Goal: Task Accomplishment & Management: Manage account settings

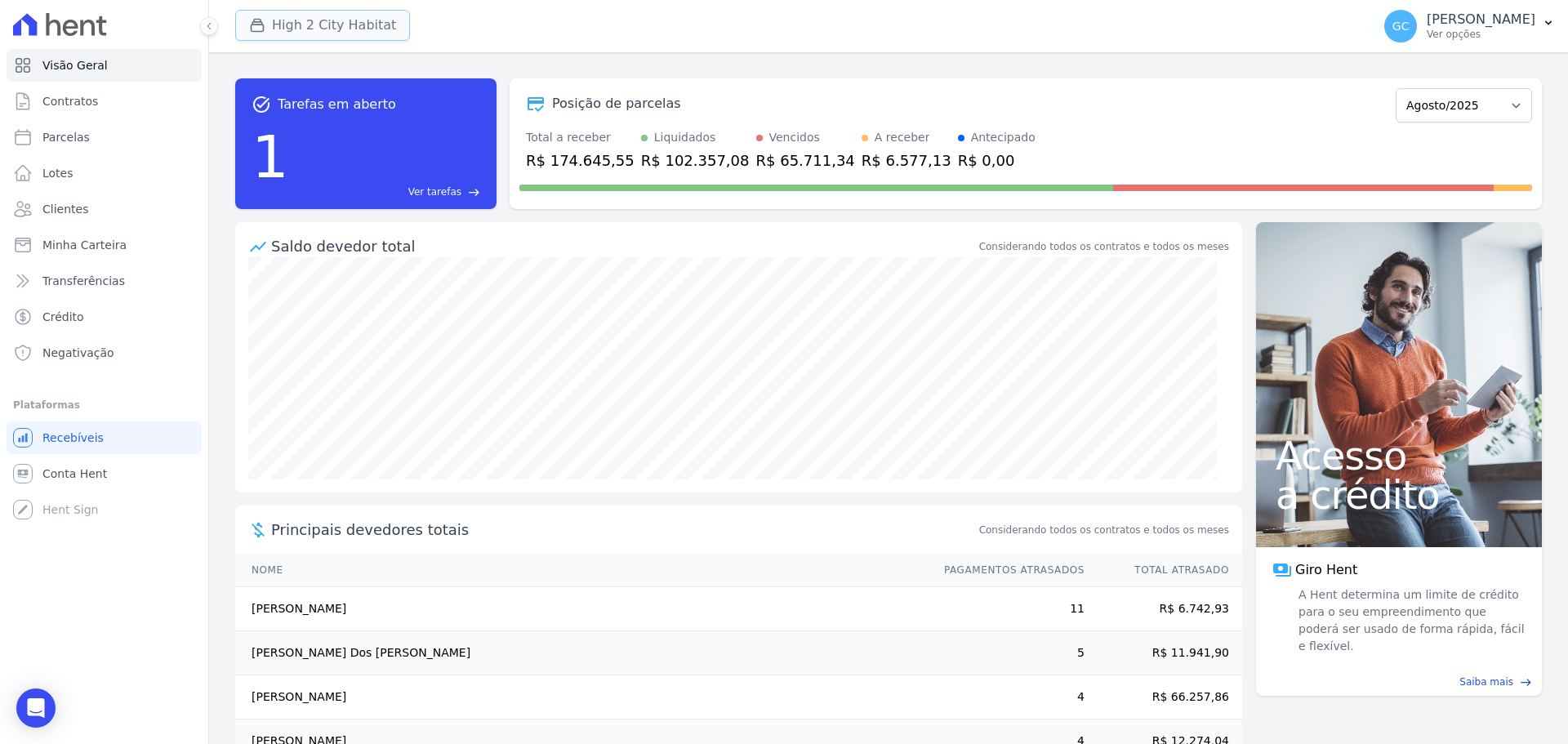
click at [346, 30] on button "High 2 City Habitat" at bounding box center [322, 24] width 175 height 31
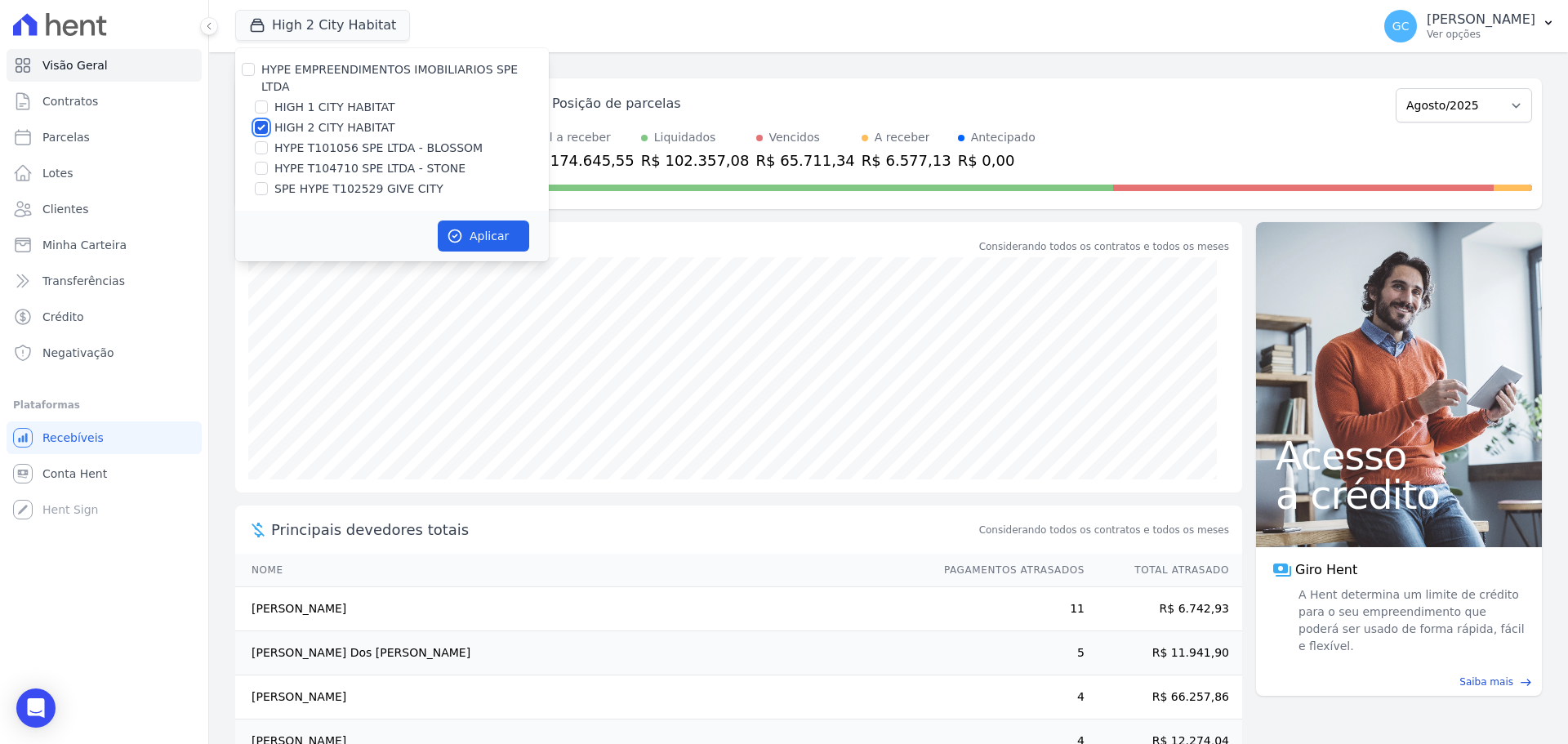
click at [259, 121] on input "HIGH 2 CITY HABITAT" at bounding box center [262, 127] width 13 height 13
checkbox input "false"
click at [258, 100] on input "HIGH 1 CITY HABITAT" at bounding box center [262, 107] width 13 height 13
checkbox input "true"
click at [469, 221] on button "Aplicar" at bounding box center [483, 236] width 92 height 31
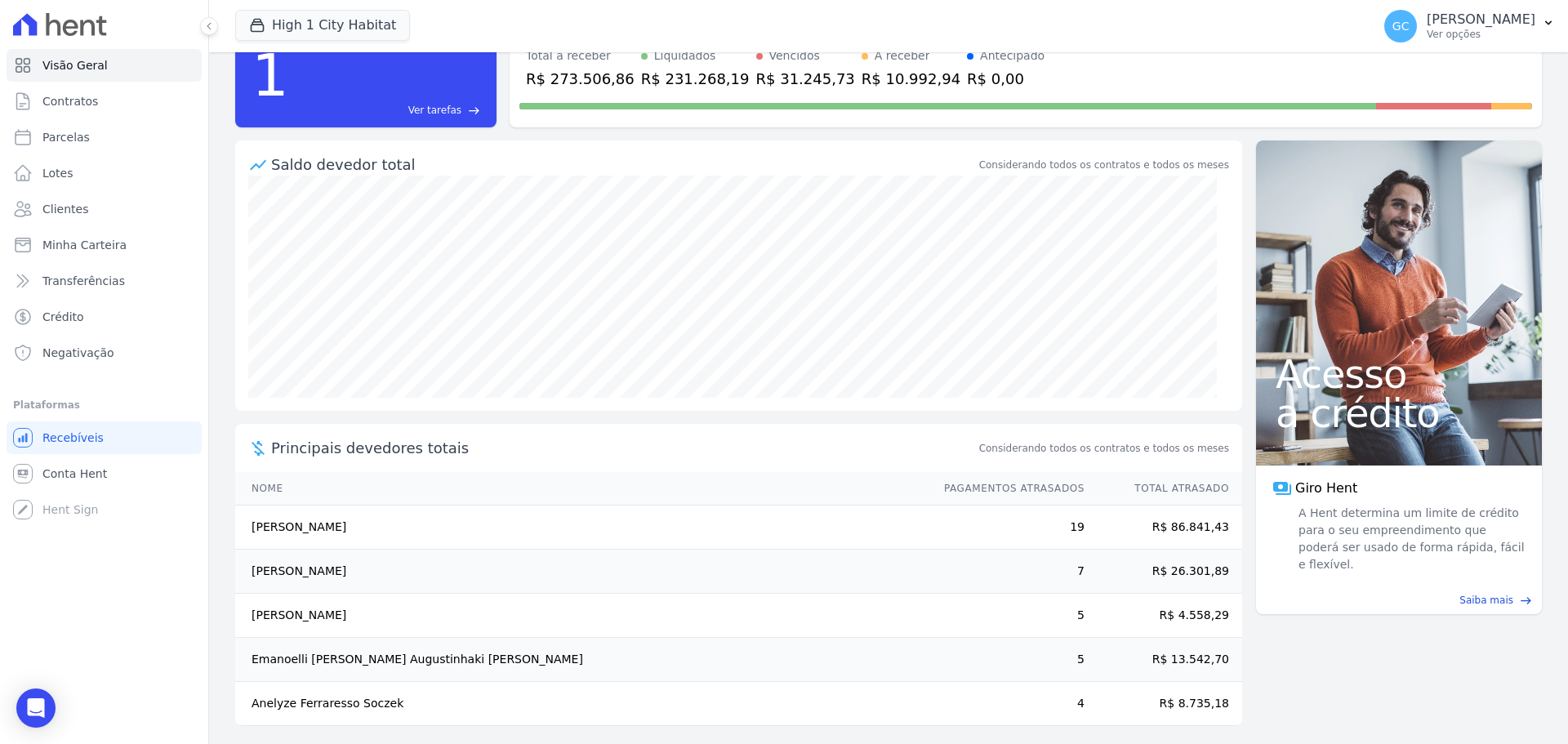
scroll to position [90, 0]
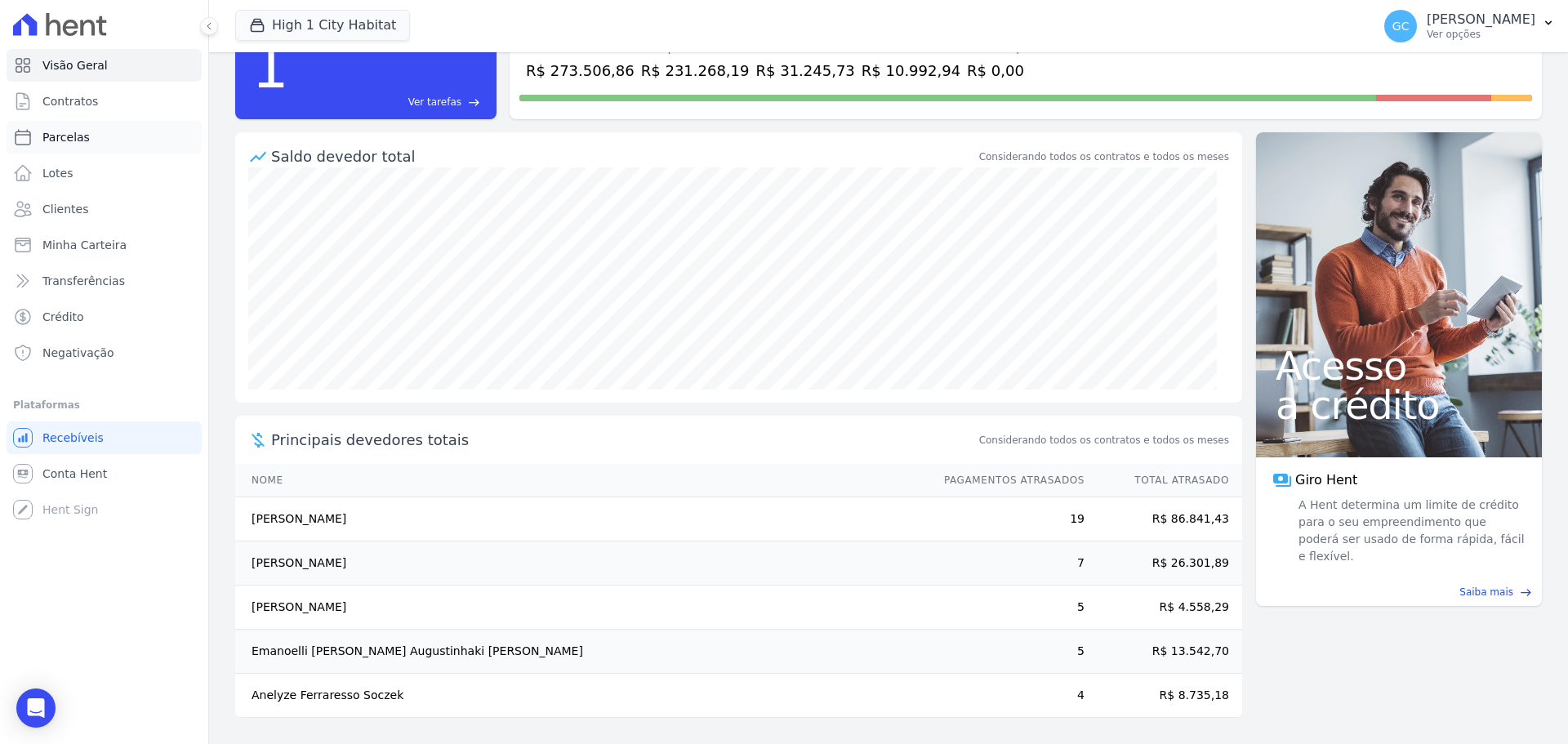
click at [77, 141] on span "Parcelas" at bounding box center [65, 136] width 48 height 16
select select
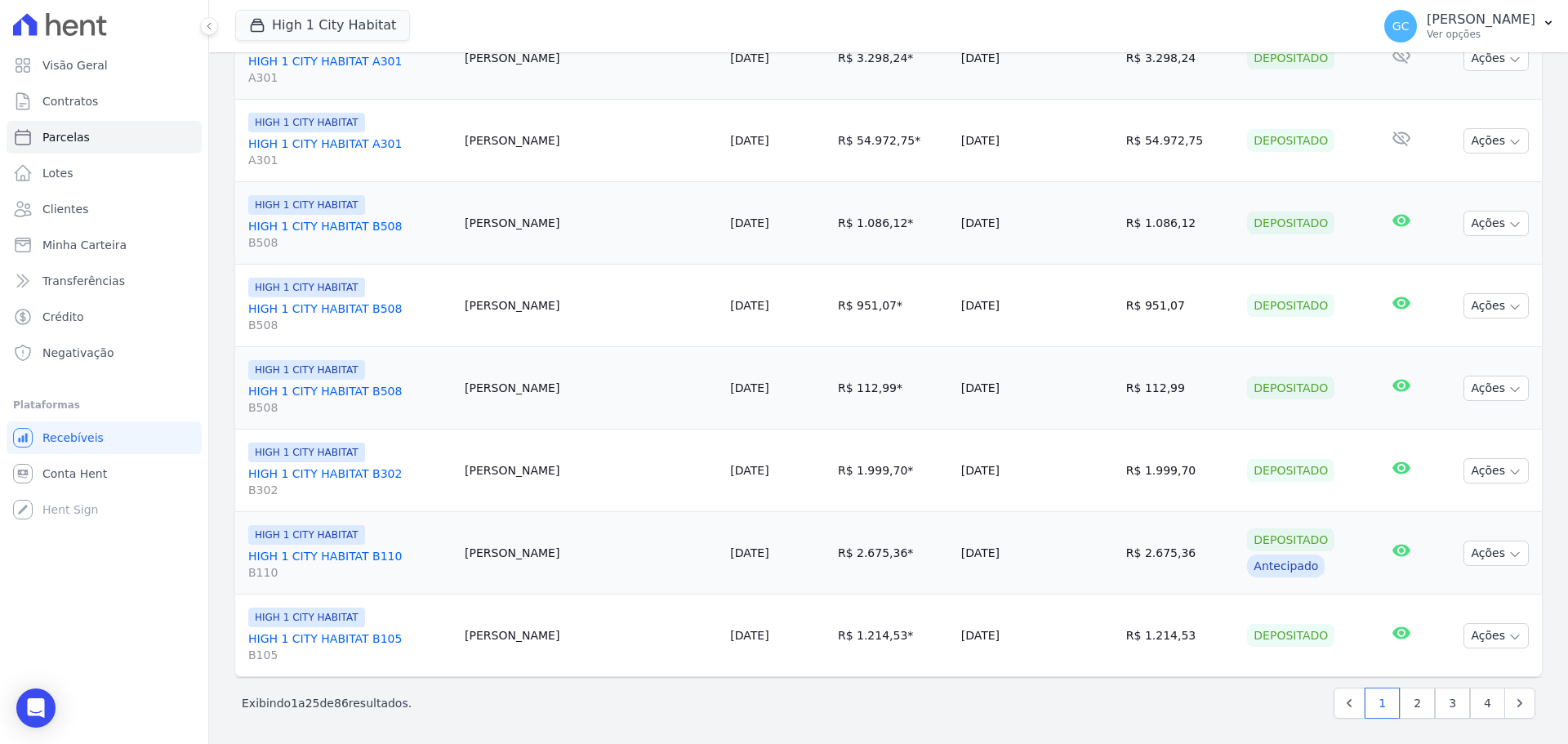
scroll to position [1875, 0]
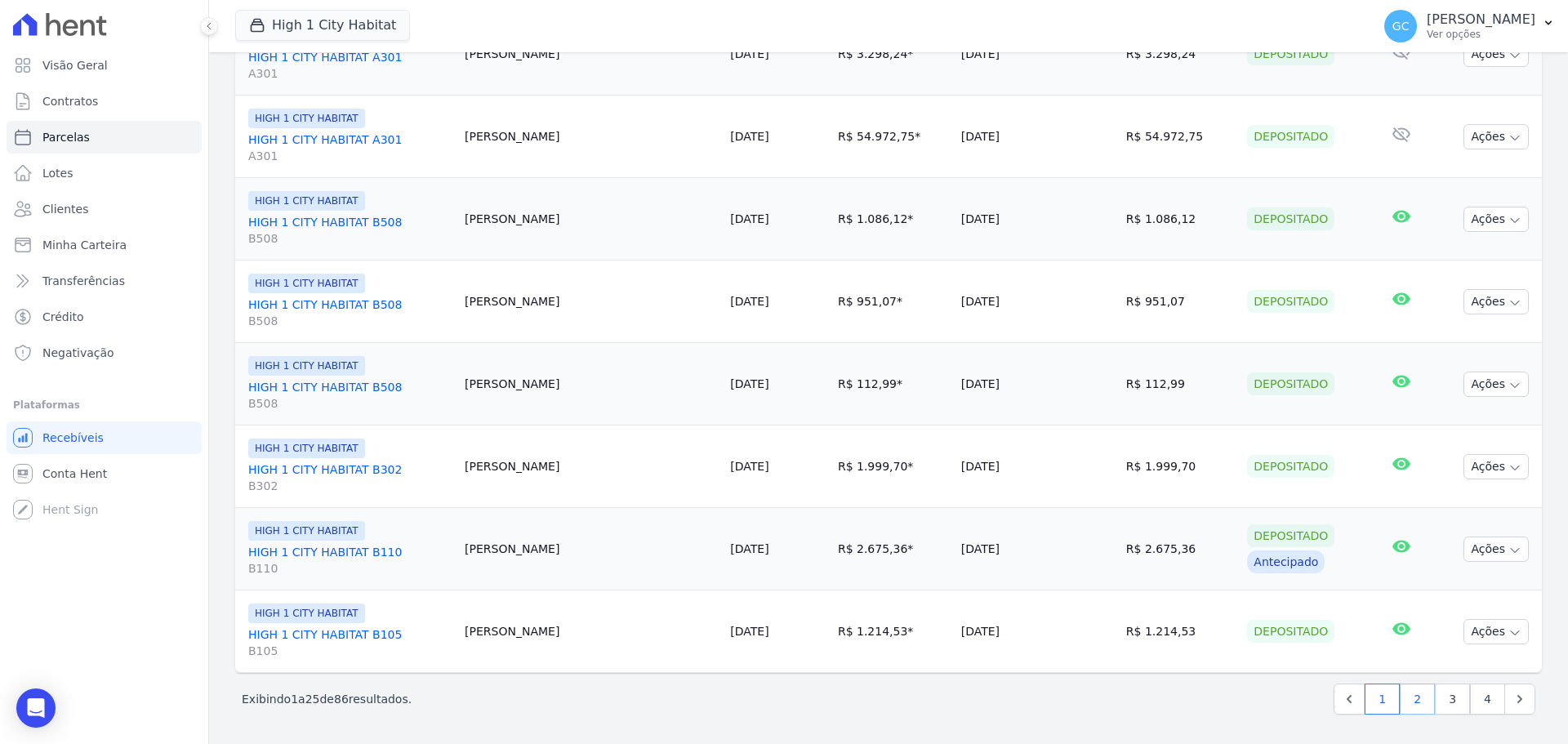
click at [1406, 697] on link "2" at bounding box center [1418, 698] width 36 height 31
select select
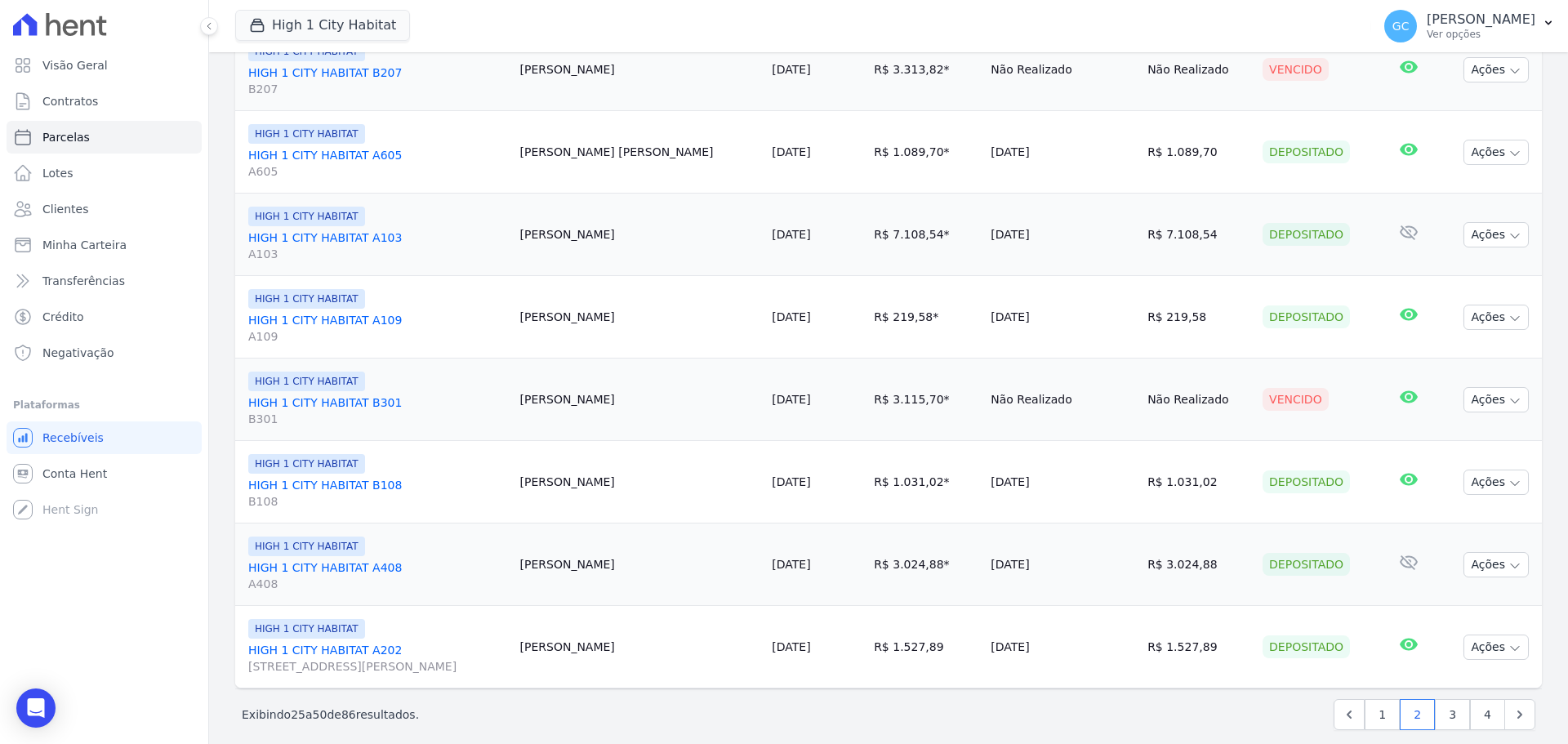
scroll to position [1875, 0]
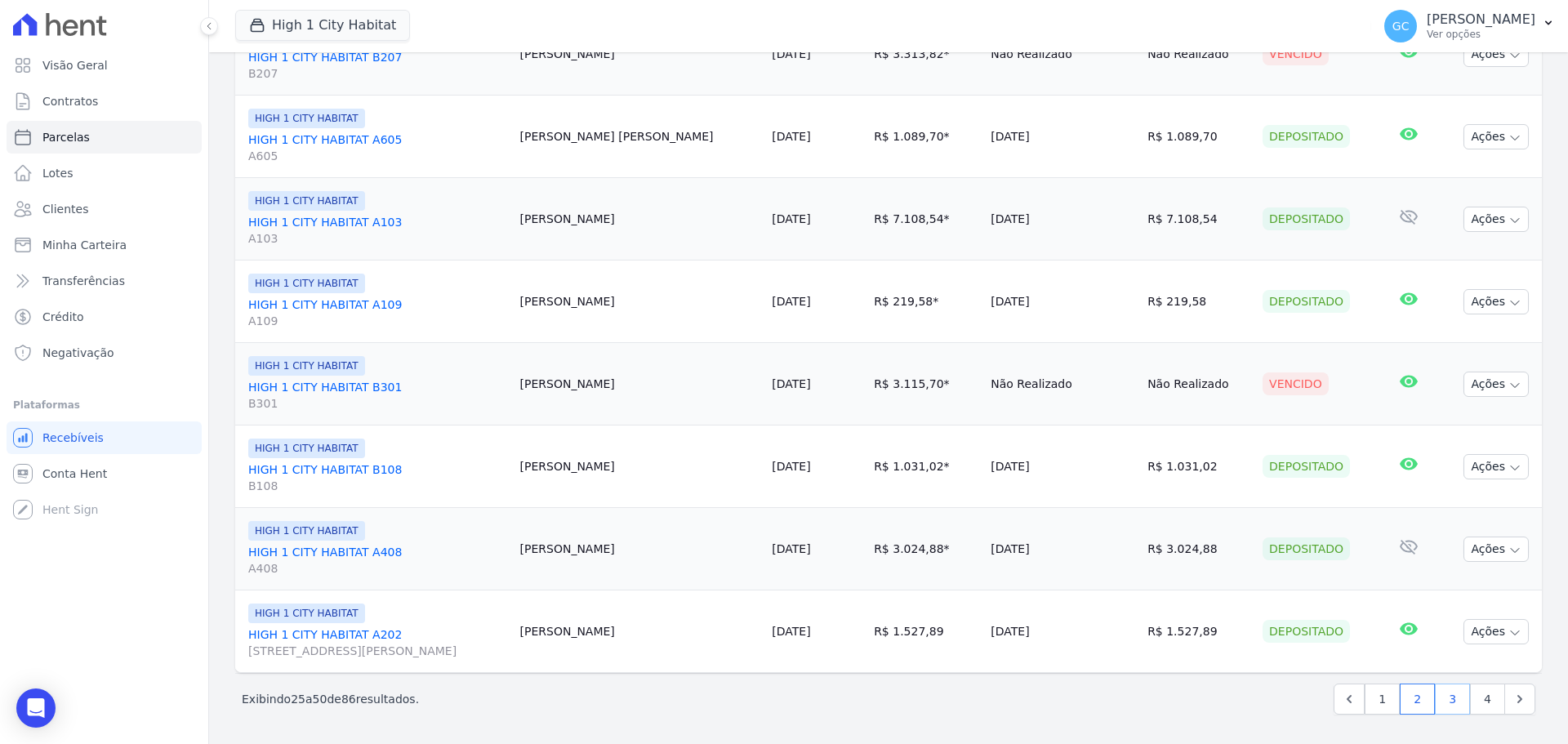
click at [1441, 703] on link "3" at bounding box center [1452, 698] width 36 height 31
select select
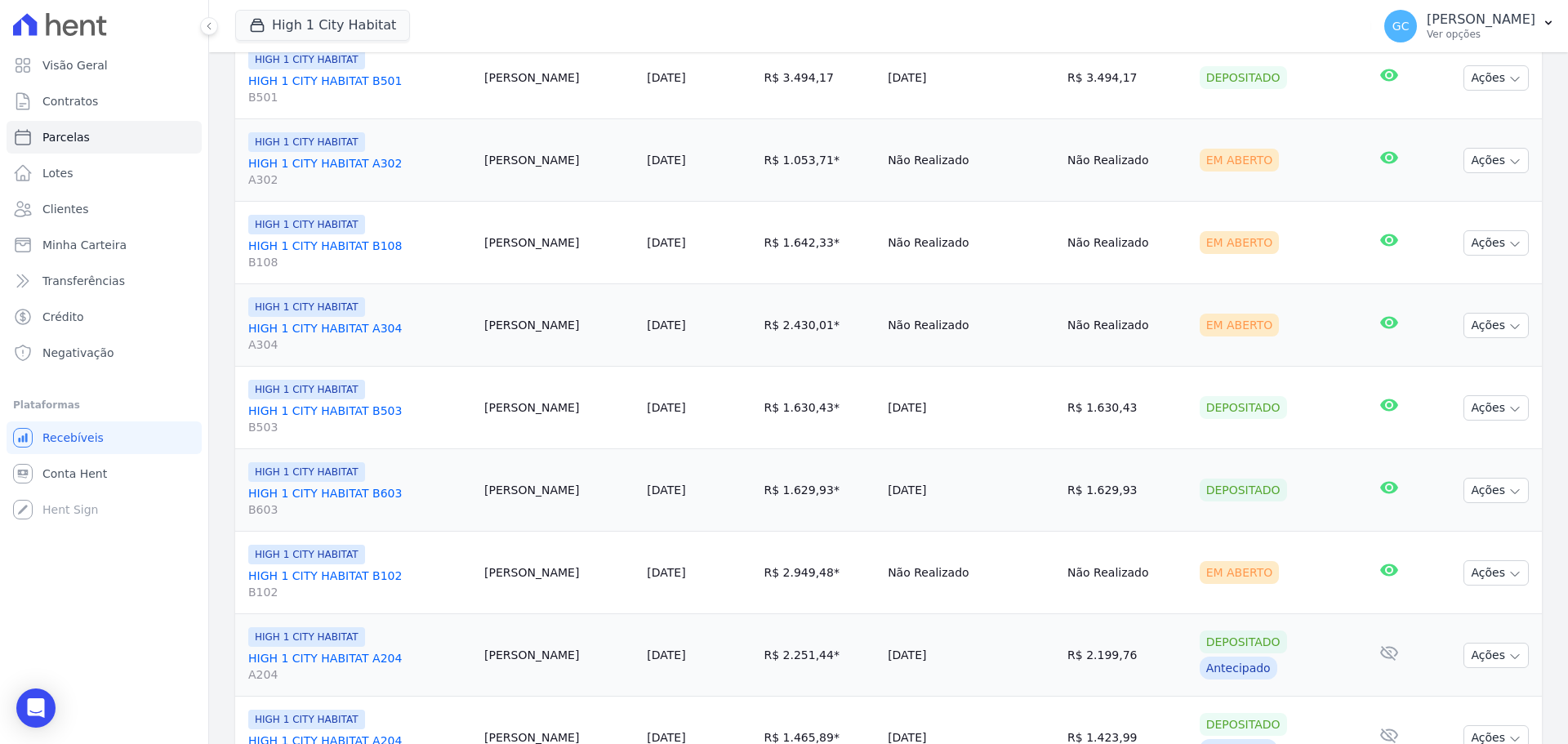
scroll to position [1875, 0]
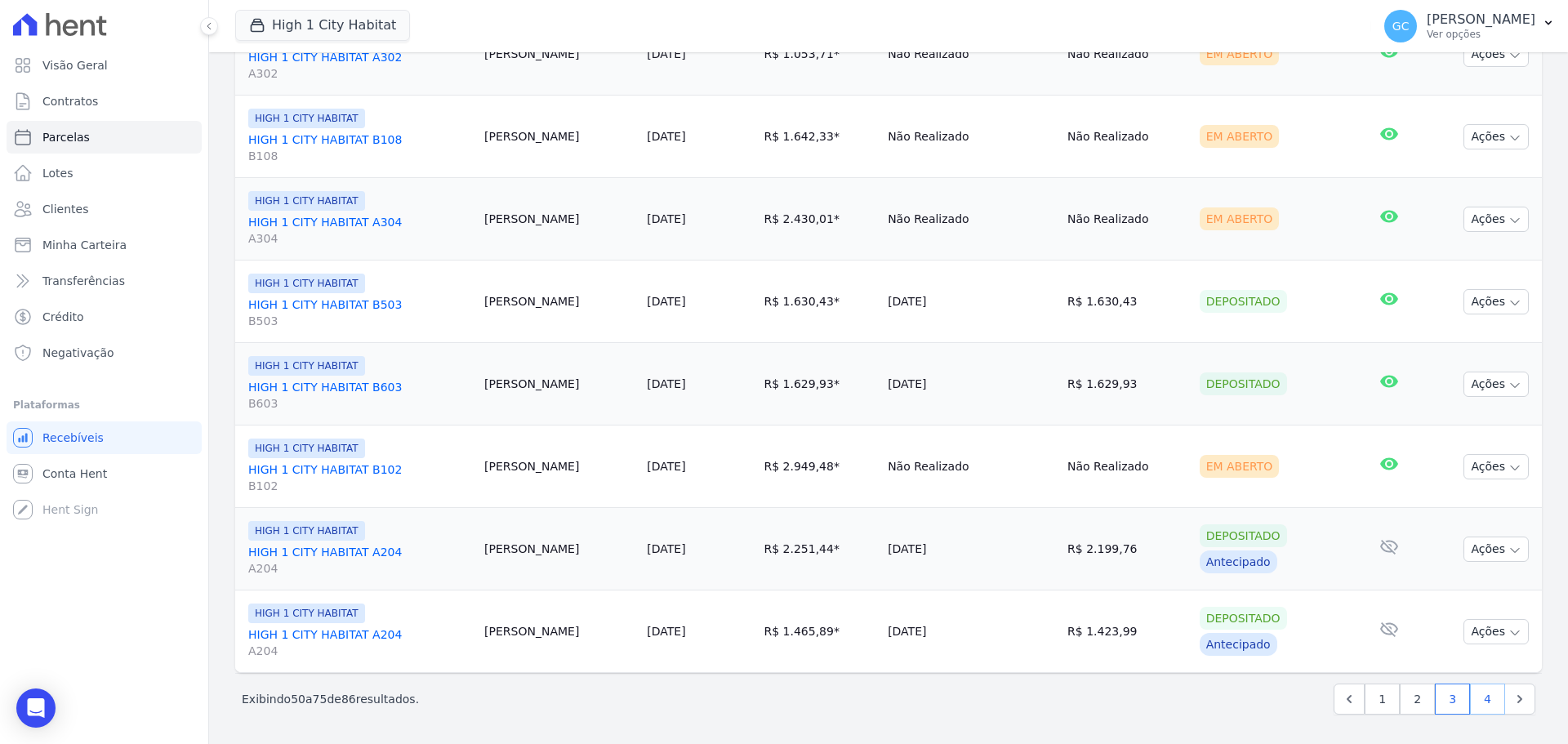
click at [1470, 697] on link "4" at bounding box center [1488, 698] width 36 height 31
select select
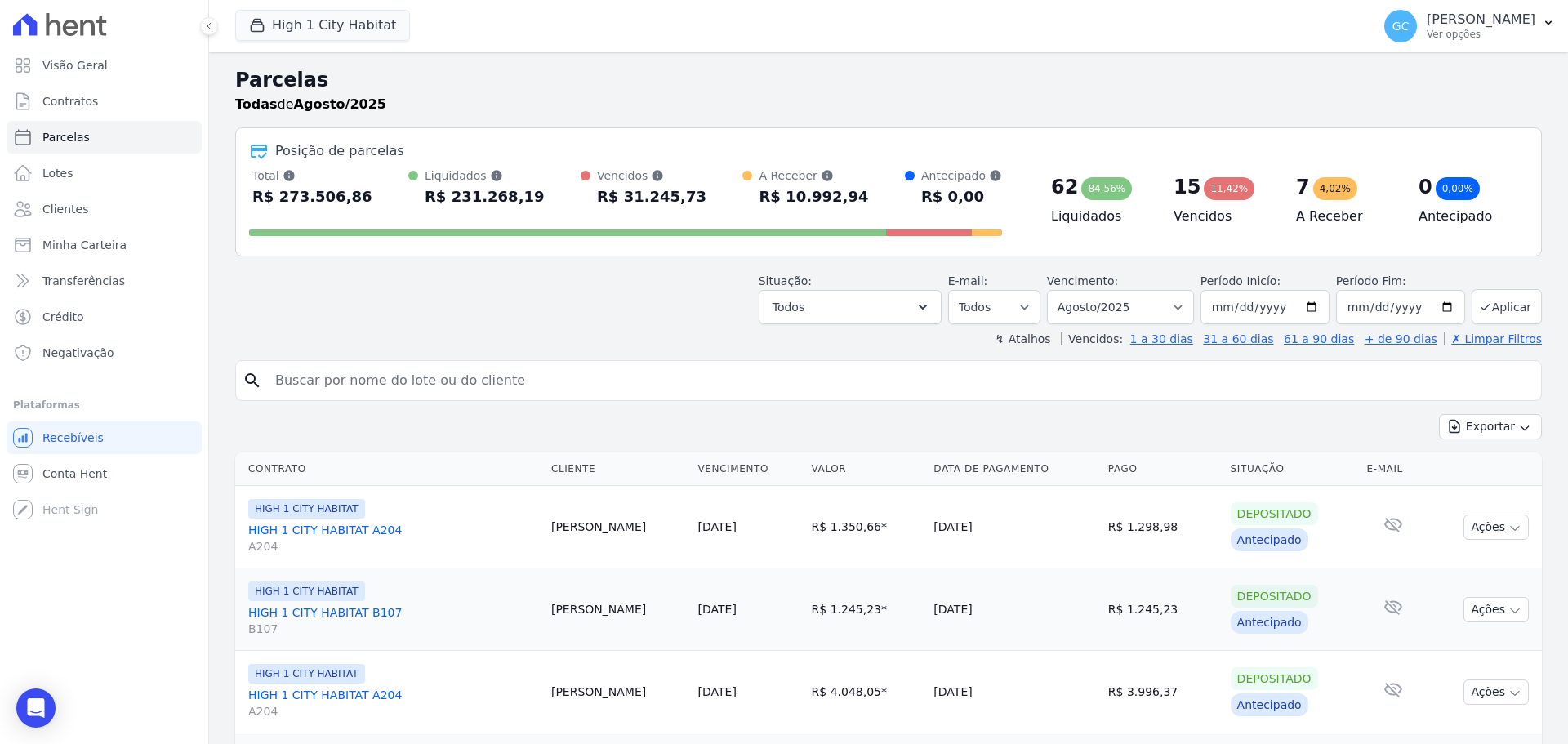
click at [359, 614] on link "HIGH 1 CITY HABITAT B107 B107" at bounding box center [393, 621] width 290 height 33
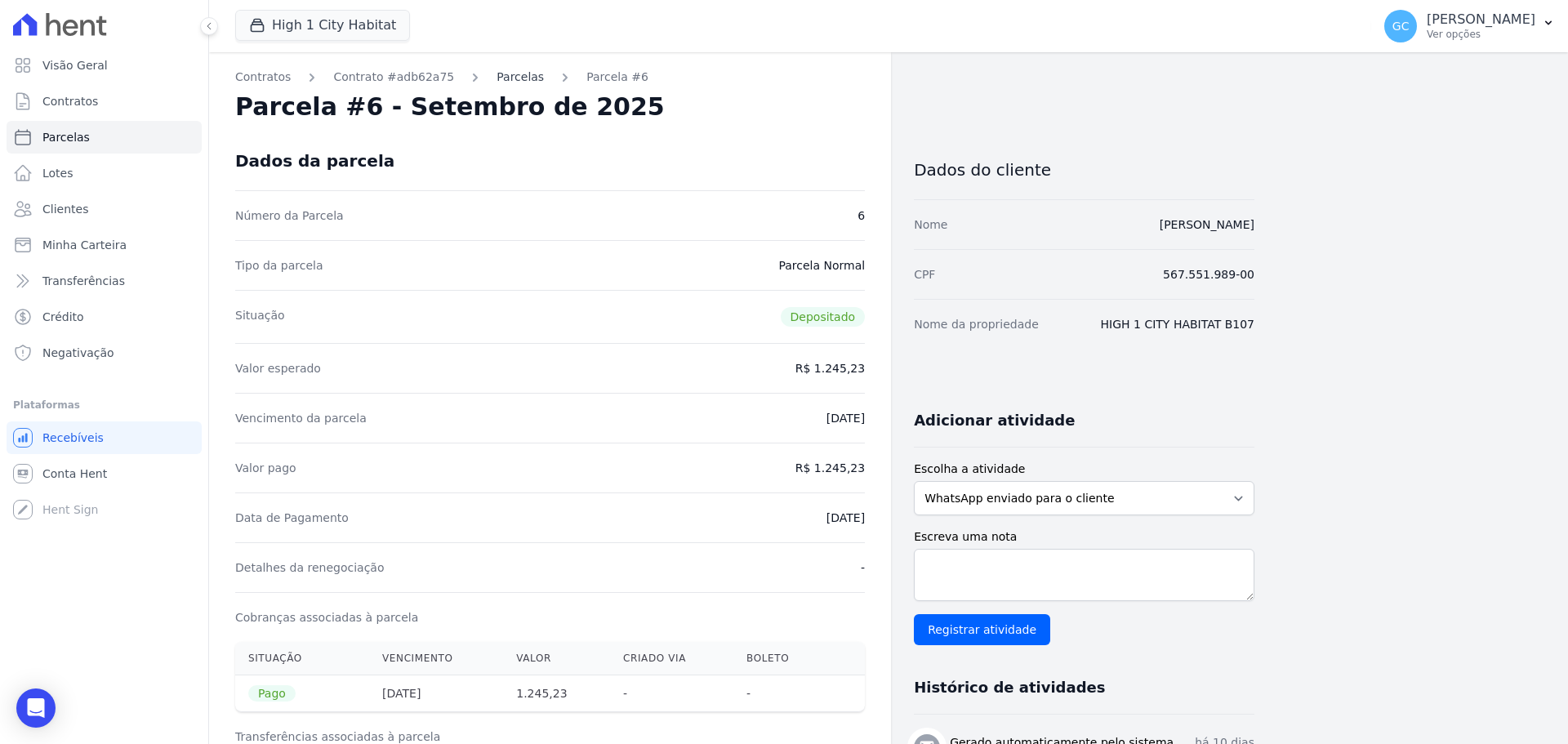
click at [504, 75] on link "Parcelas" at bounding box center [520, 77] width 48 height 17
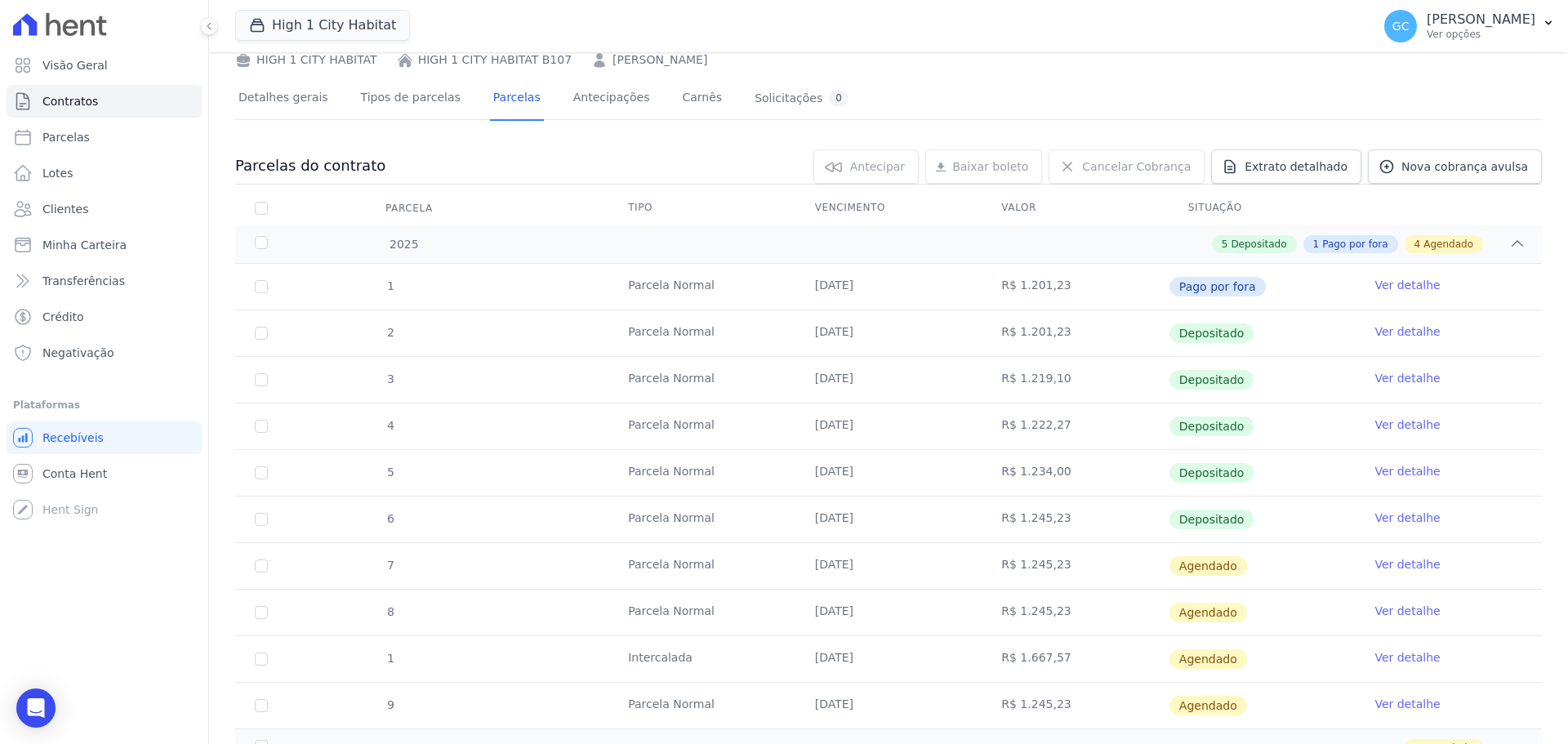
scroll to position [81, 0]
click at [851, 210] on th "Vencimento" at bounding box center [889, 207] width 187 height 35
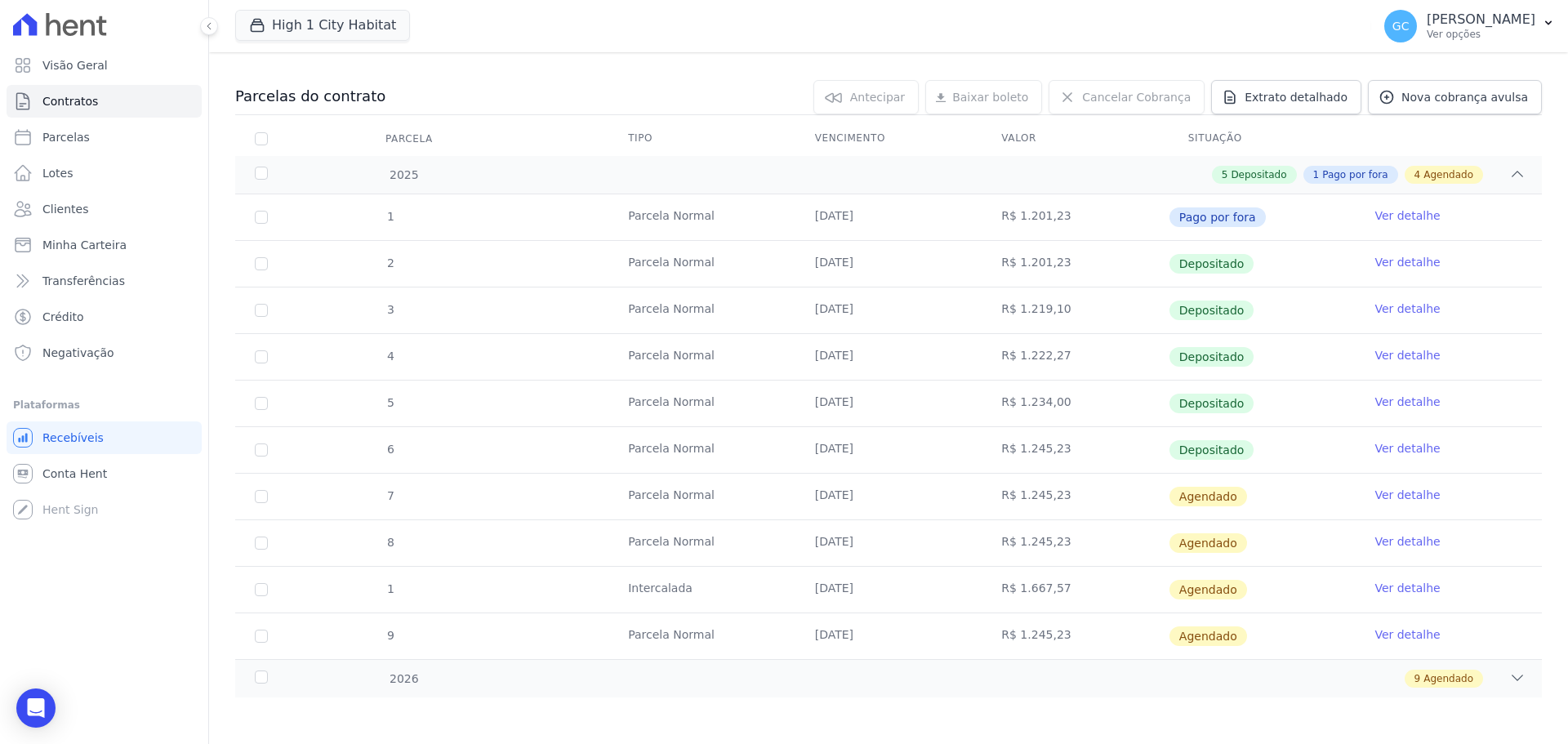
scroll to position [152, 0]
click at [1390, 494] on link "Ver detalhe" at bounding box center [1407, 492] width 65 height 16
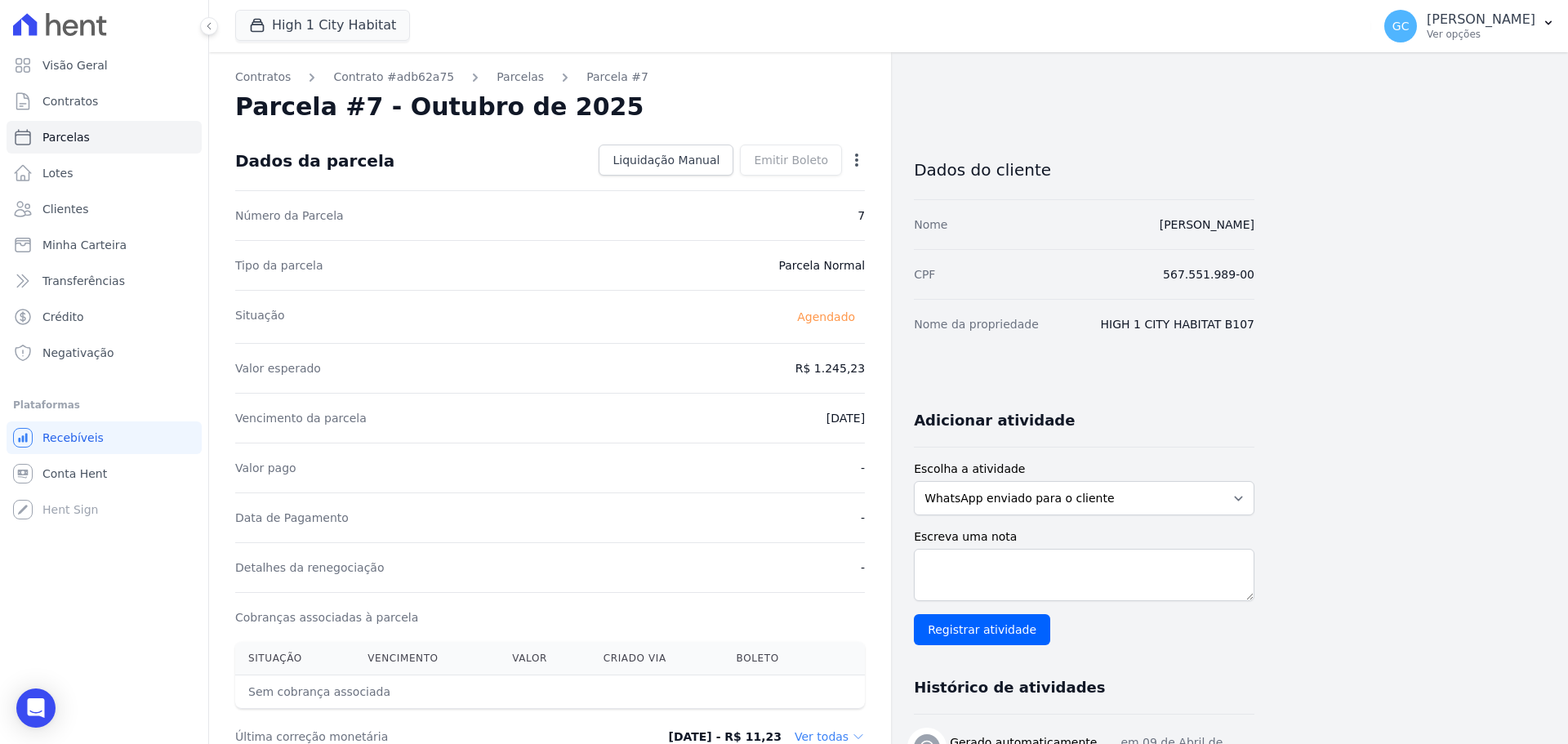
click at [856, 159] on icon "button" at bounding box center [856, 160] width 3 height 13
click at [796, 211] on link "Antecipar" at bounding box center [787, 211] width 144 height 29
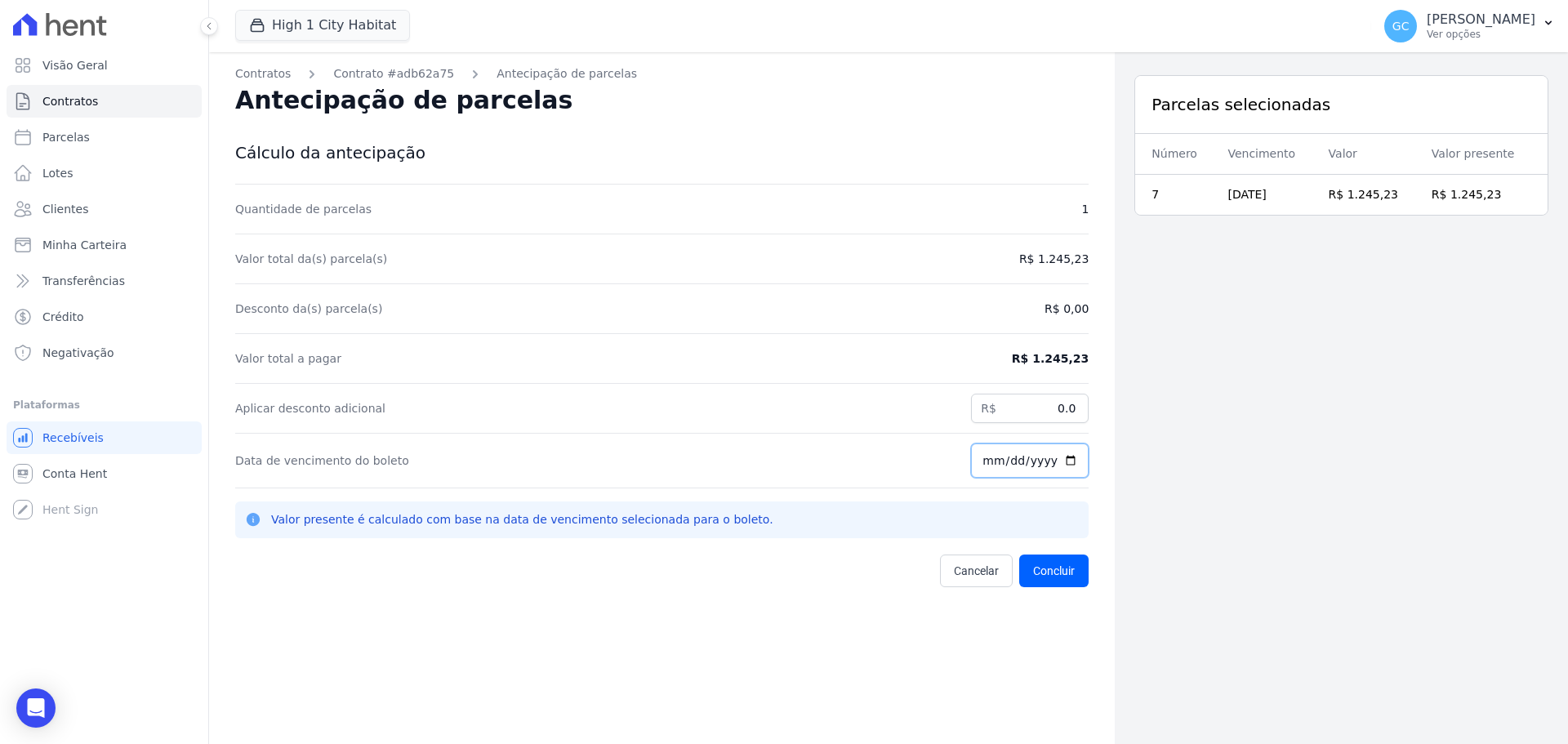
click at [1007, 465] on input "[DATE]" at bounding box center [1030, 460] width 118 height 35
click at [1058, 463] on input "[DATE]" at bounding box center [1030, 460] width 118 height 35
type input "[DATE]"
click at [1051, 572] on button "Concluir" at bounding box center [1053, 570] width 69 height 33
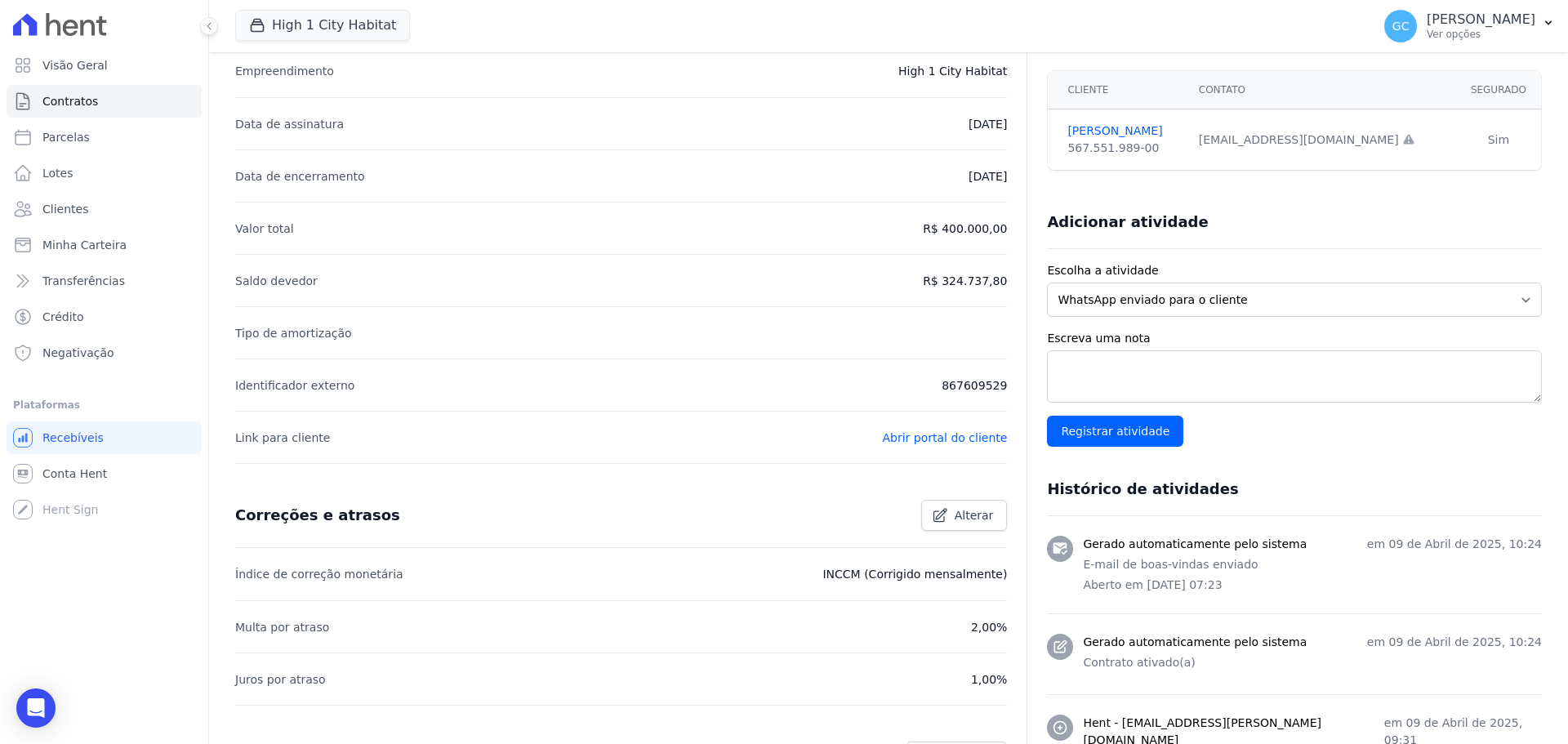
scroll to position [147, 0]
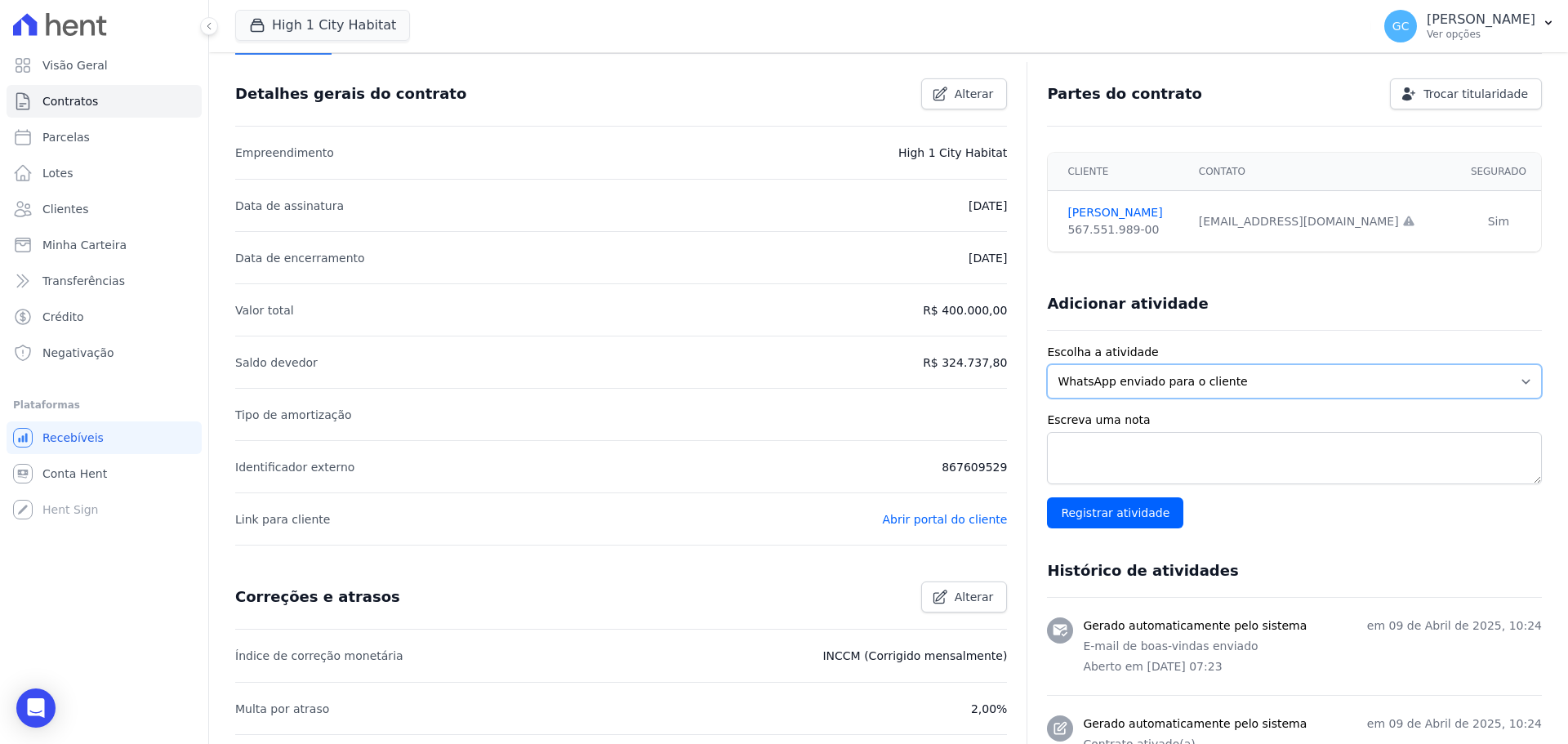
click at [1183, 382] on select "WhatsApp enviado para o cliente Adicionar um comentário Ligação feita para o cl…" at bounding box center [1293, 381] width 494 height 35
click at [1047, 365] on select "WhatsApp enviado para o cliente Adicionar um comentário Ligação feita para o cl…" at bounding box center [1293, 381] width 494 height 35
click at [1127, 514] on input "Registrar atividade" at bounding box center [1115, 512] width 136 height 31
click at [1111, 444] on textarea "Escreva uma nota" at bounding box center [1293, 458] width 494 height 52
click at [1100, 393] on select "WhatsApp enviado para o cliente Adicionar um comentário Ligação feita para o cl…" at bounding box center [1293, 381] width 494 height 35
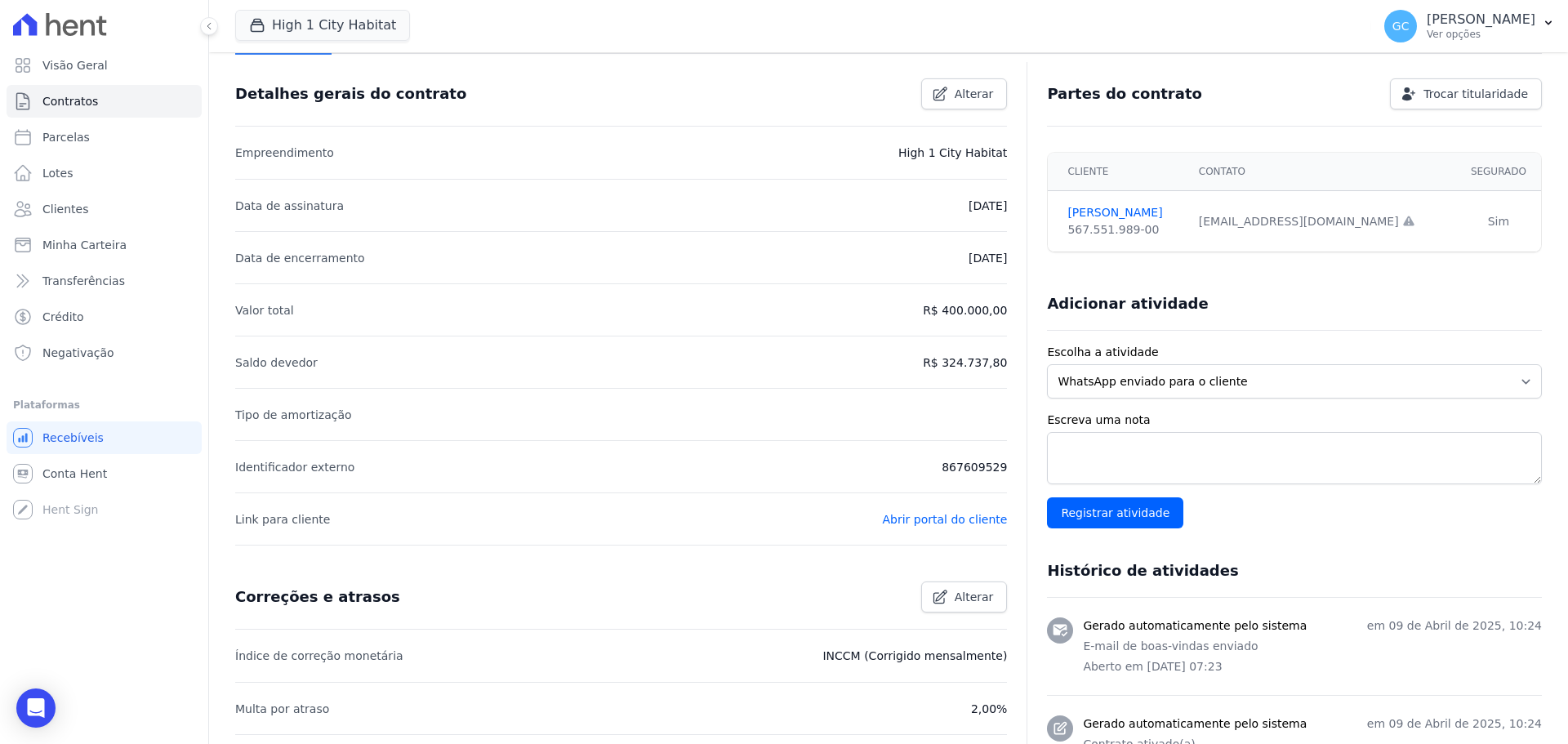
click at [1111, 351] on label "Escolha a atividade" at bounding box center [1293, 352] width 494 height 17
click at [1111, 365] on select "WhatsApp enviado para o cliente Adicionar um comentário Ligação feita para o cl…" at bounding box center [1293, 381] width 494 height 35
click at [1100, 454] on textarea "Escreva uma nota" at bounding box center [1293, 458] width 494 height 52
type textarea "Boleto"
click at [1096, 523] on input "Registrar atividade" at bounding box center [1115, 512] width 136 height 31
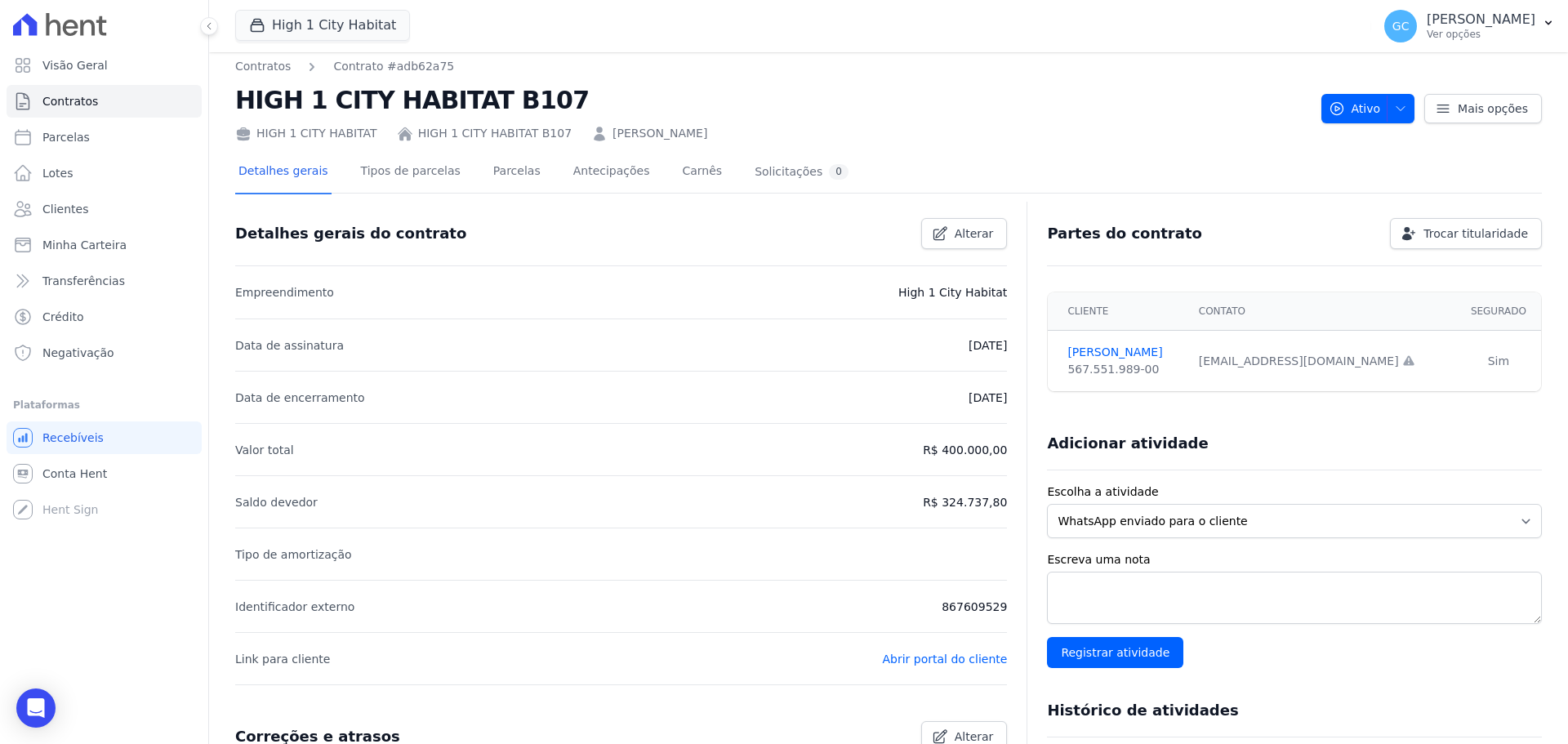
scroll to position [0, 0]
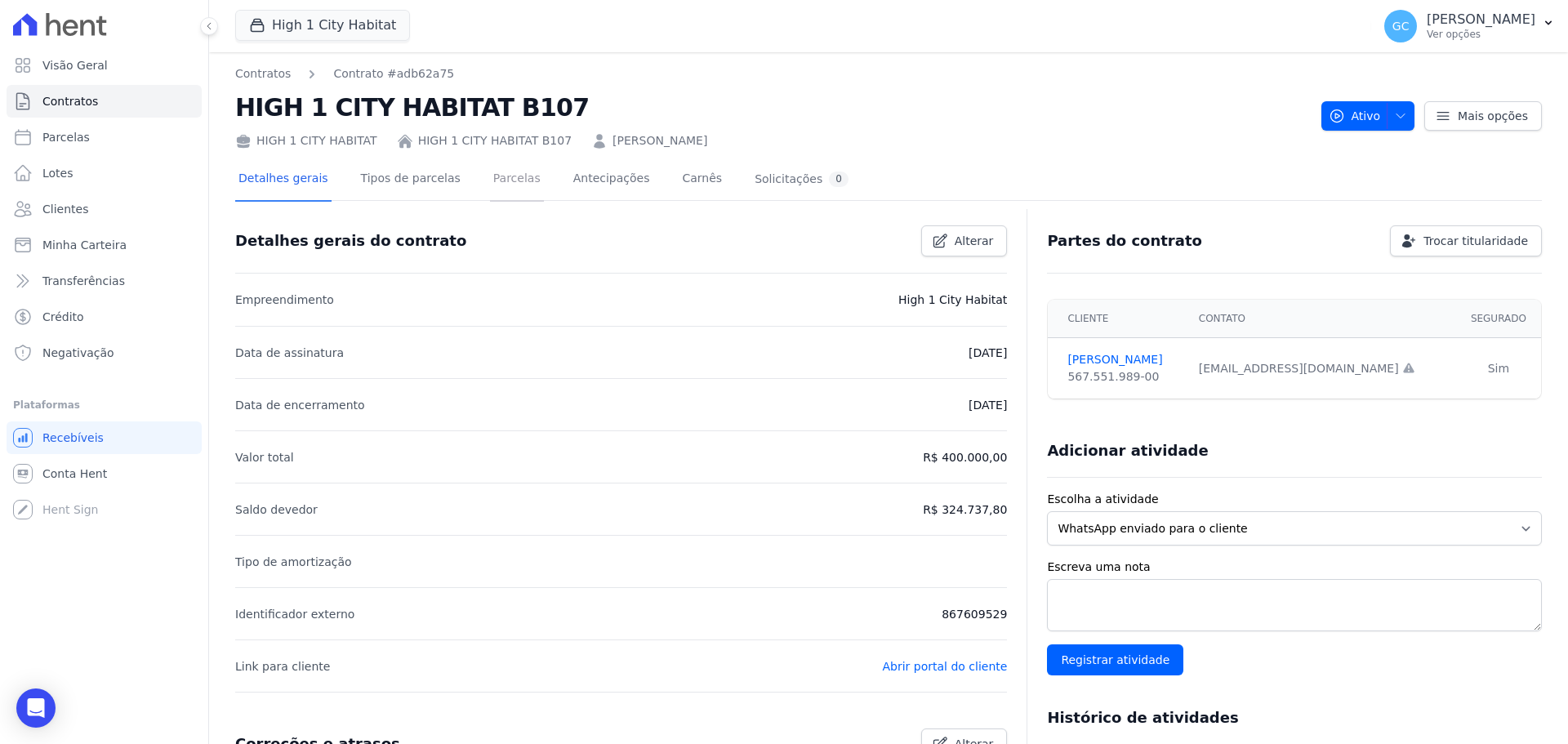
click at [505, 180] on link "Parcelas" at bounding box center [517, 180] width 54 height 43
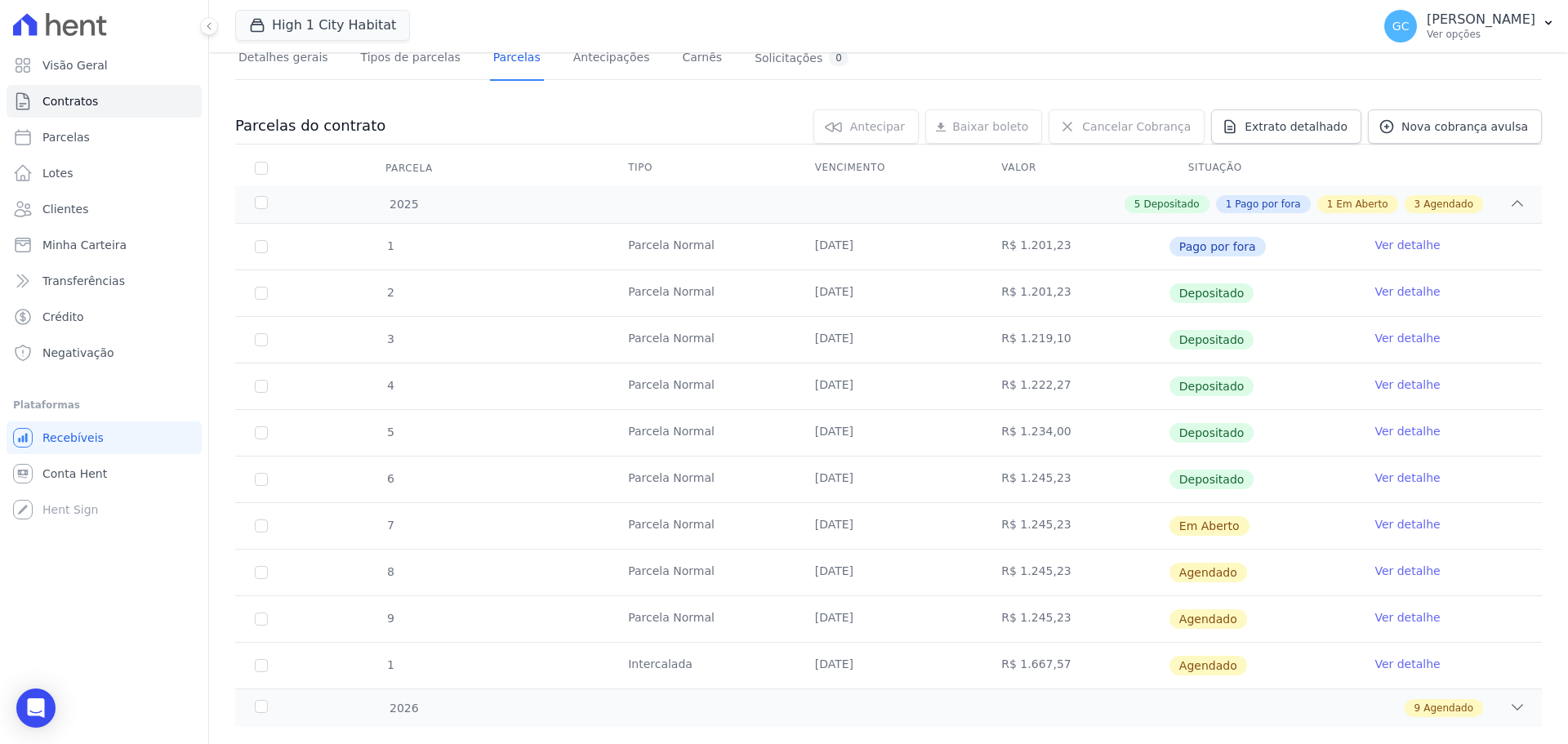
scroll to position [152, 0]
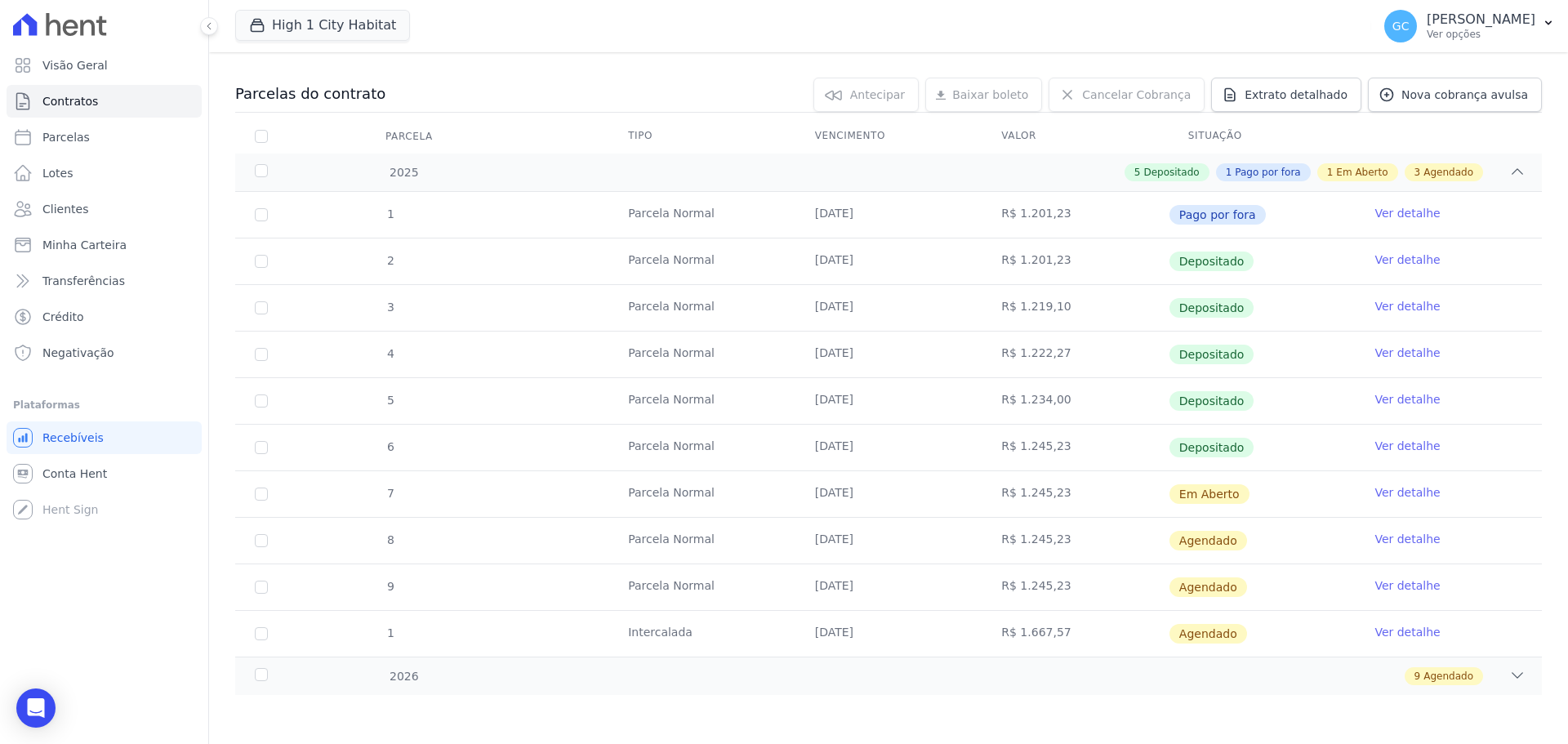
click at [1384, 492] on link "Ver detalhe" at bounding box center [1407, 492] width 65 height 16
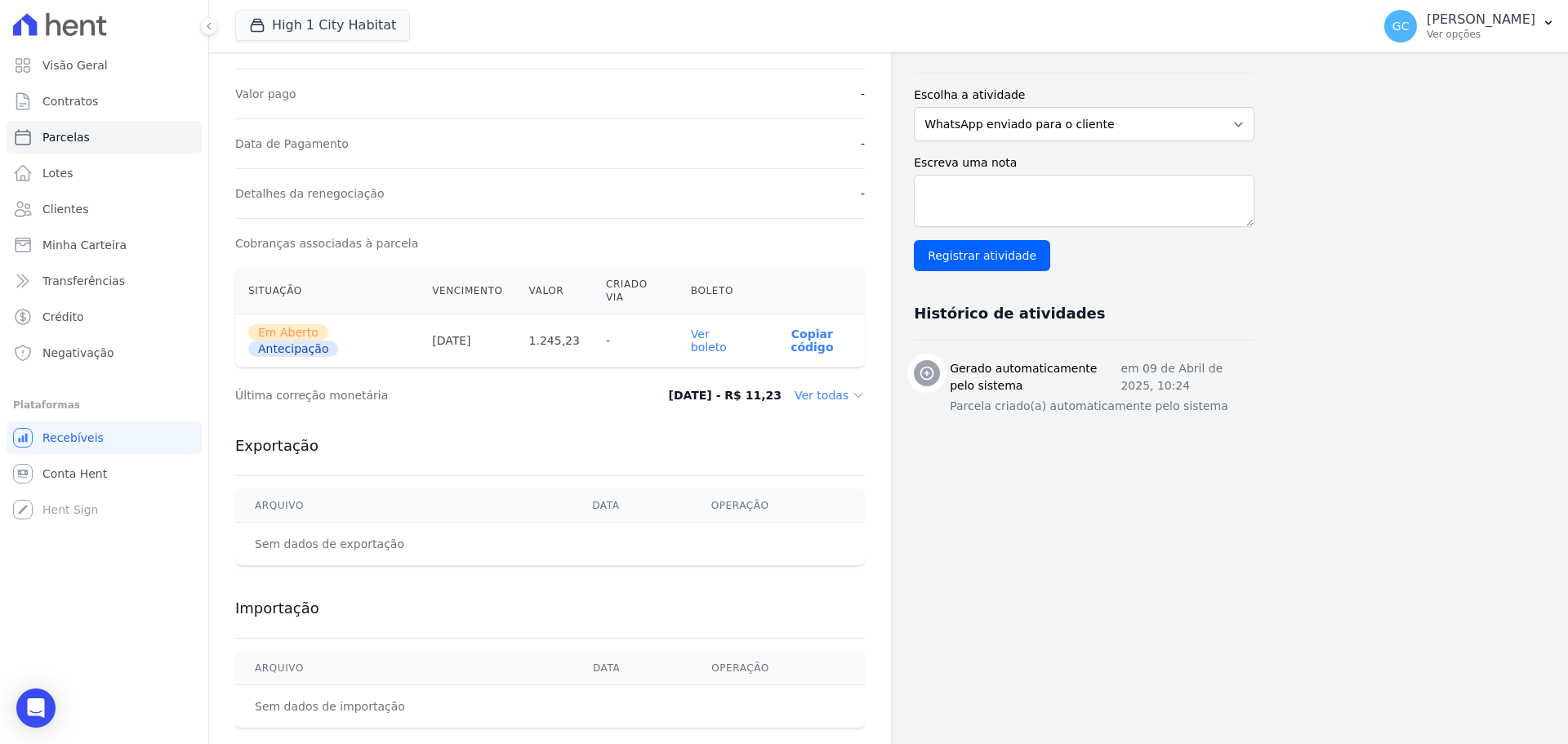
scroll to position [375, 0]
click at [727, 326] on link "Ver boleto" at bounding box center [708, 339] width 36 height 26
